Goal: Information Seeking & Learning: Understand process/instructions

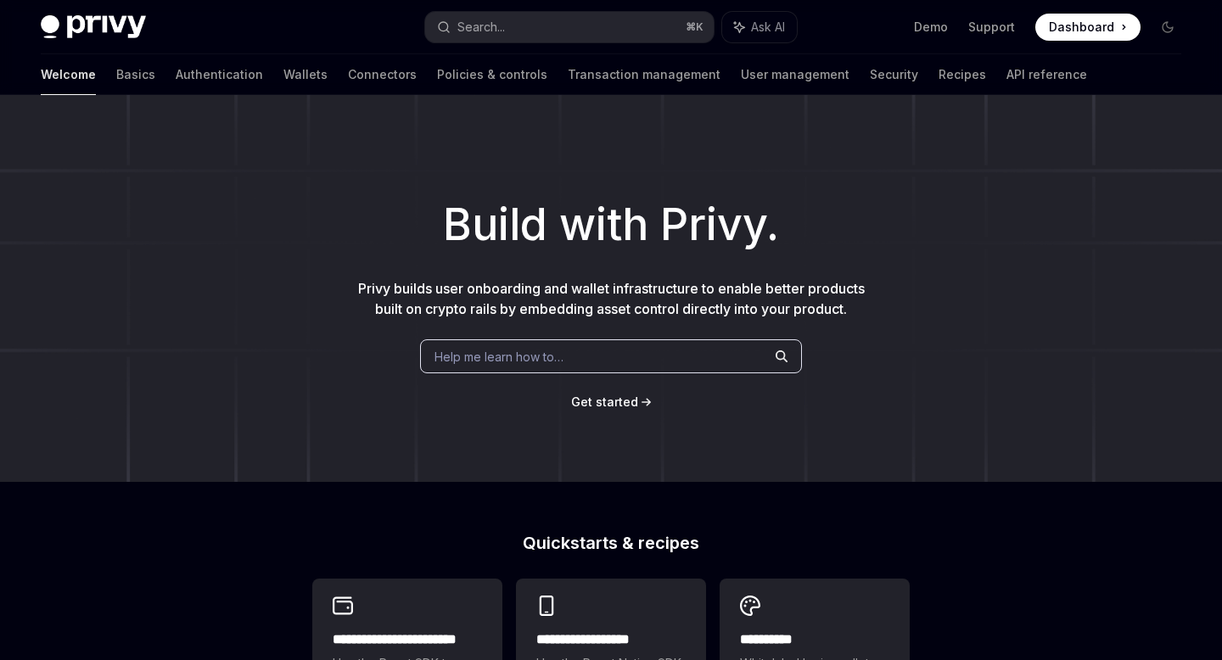
scroll to position [689, 0]
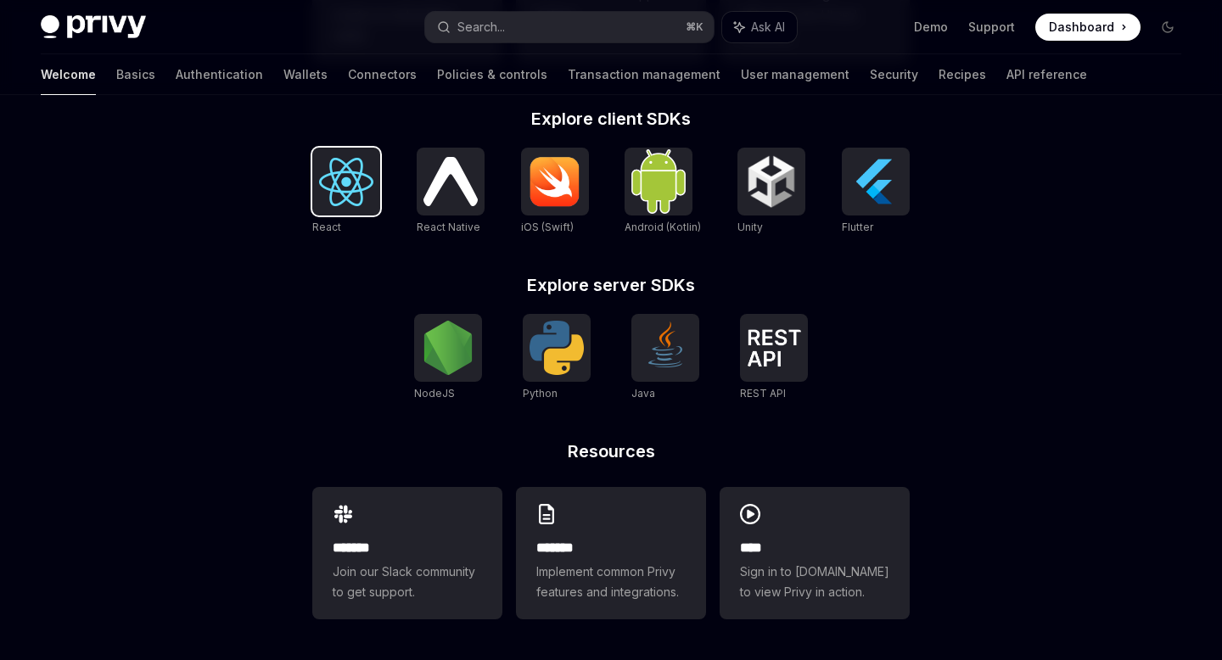
click at [339, 180] on img at bounding box center [346, 182] width 54 height 48
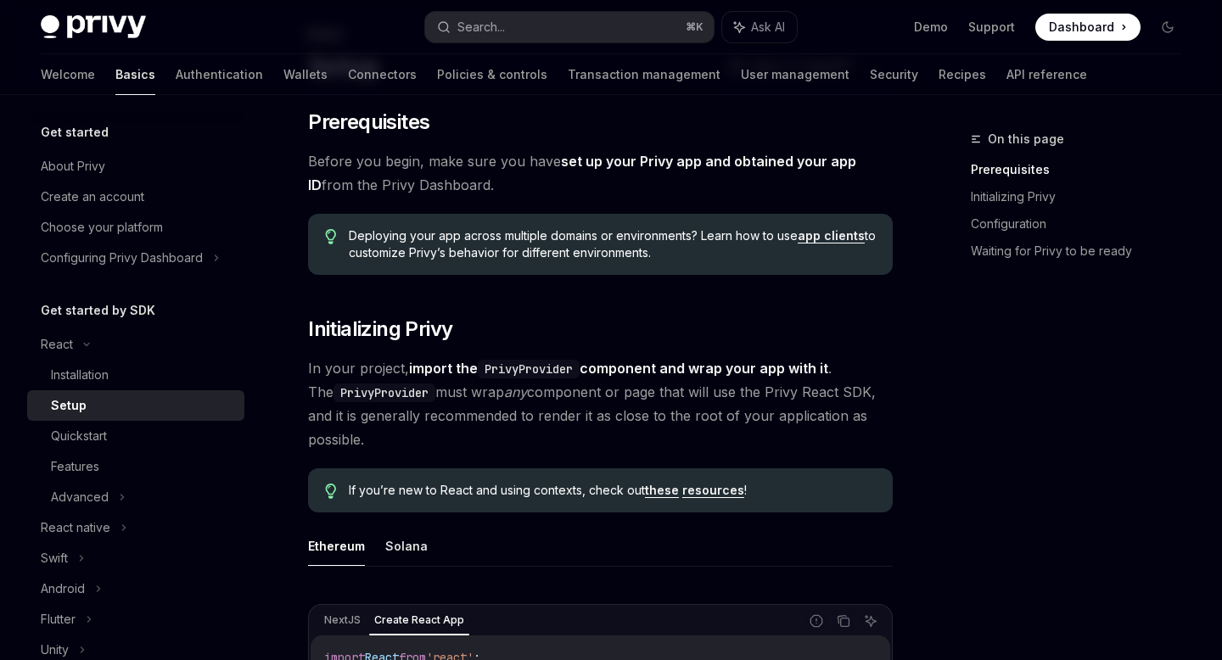
scroll to position [108, 0]
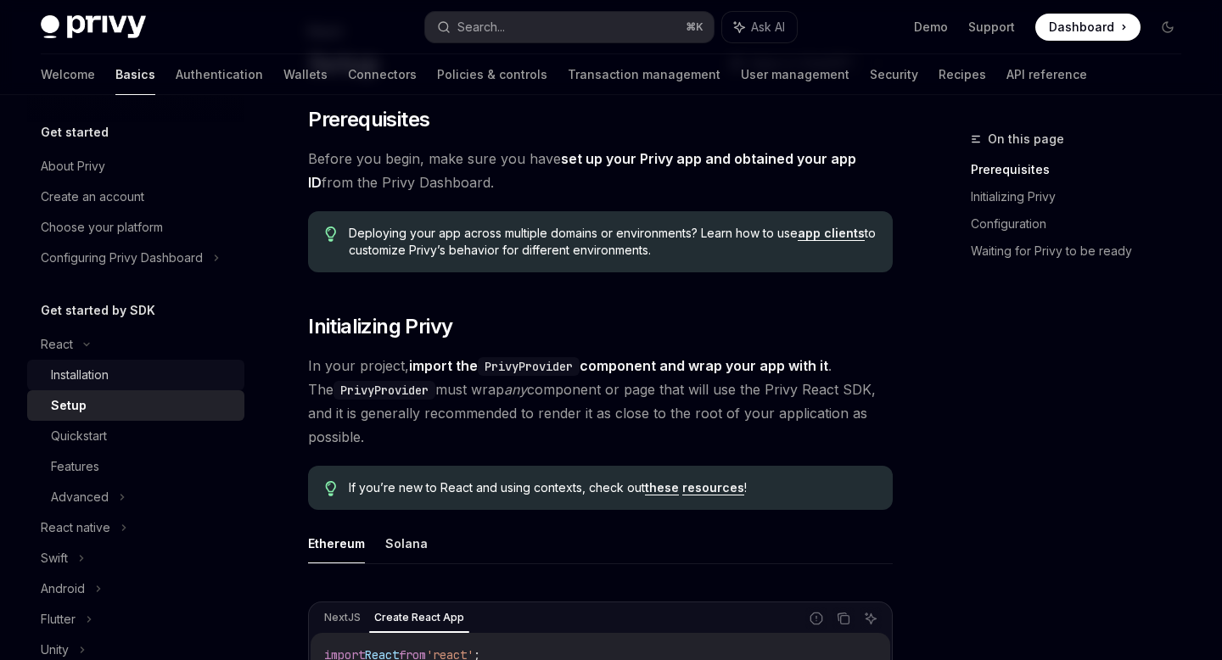
click at [91, 378] on div "Installation" at bounding box center [80, 375] width 58 height 20
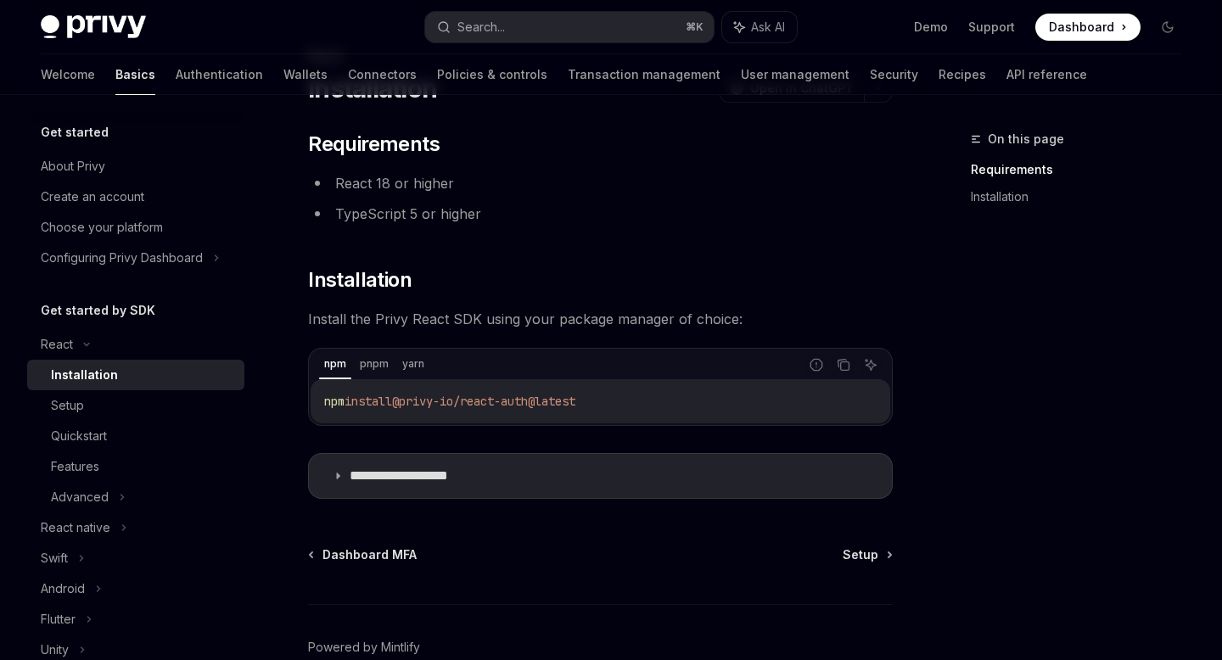
scroll to position [87, 0]
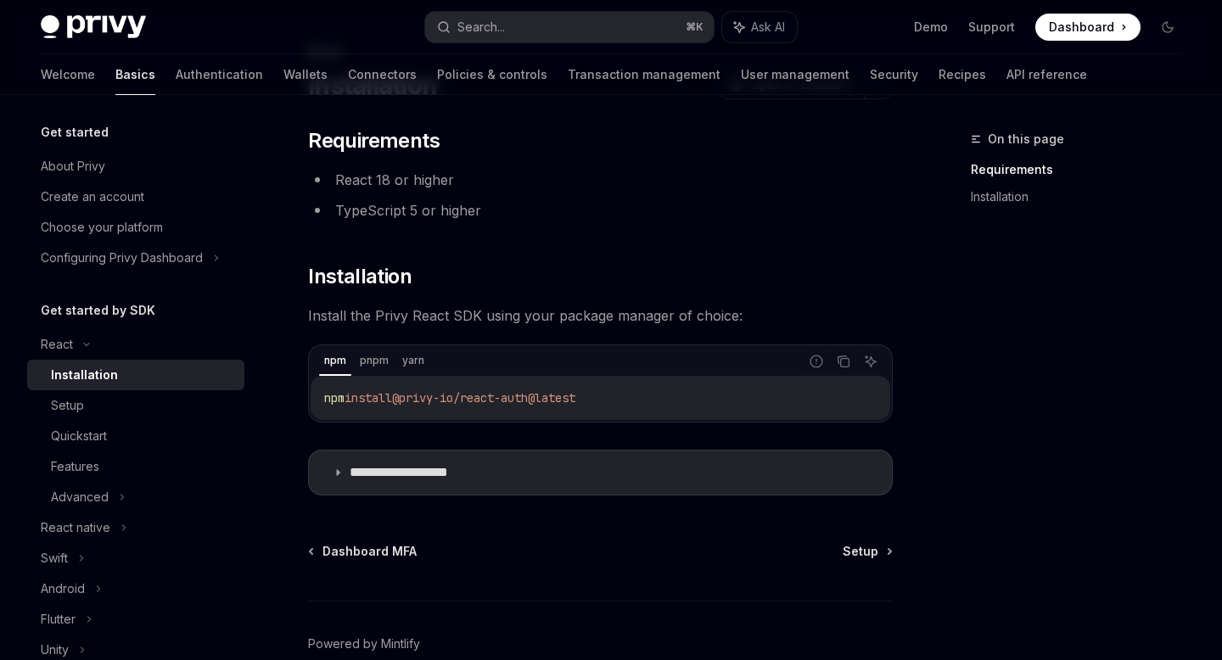
drag, startPoint x: 641, startPoint y: 398, endPoint x: 331, endPoint y: 389, distance: 309.8
click at [328, 391] on code "npm install @privy-io/react-auth@latest" at bounding box center [600, 398] width 552 height 20
click at [842, 357] on icon "Copy the contents from the code block" at bounding box center [844, 362] width 14 height 14
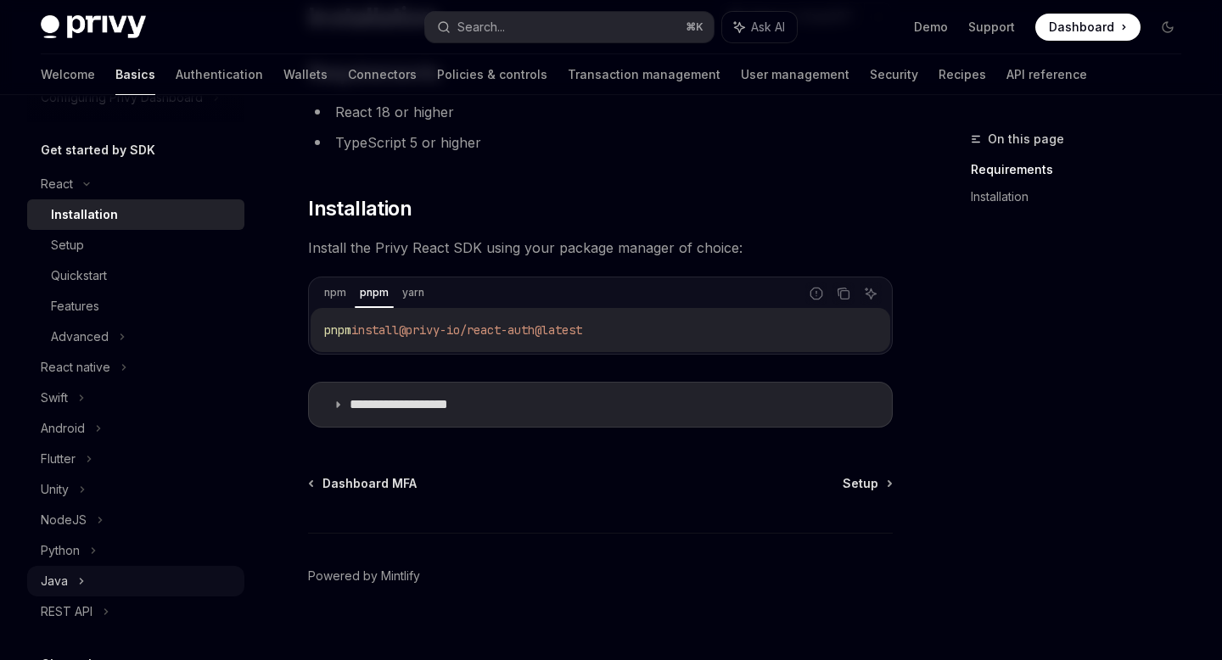
scroll to position [148, 0]
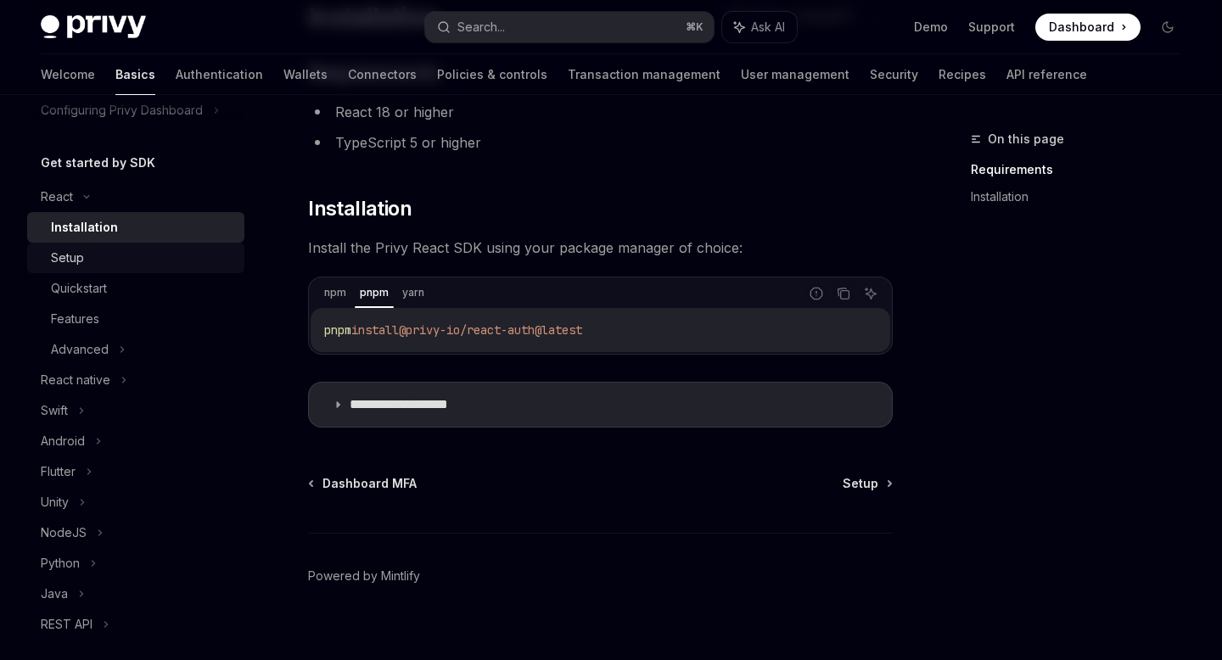
click at [117, 249] on div "Setup" at bounding box center [142, 258] width 183 height 20
type textarea "*"
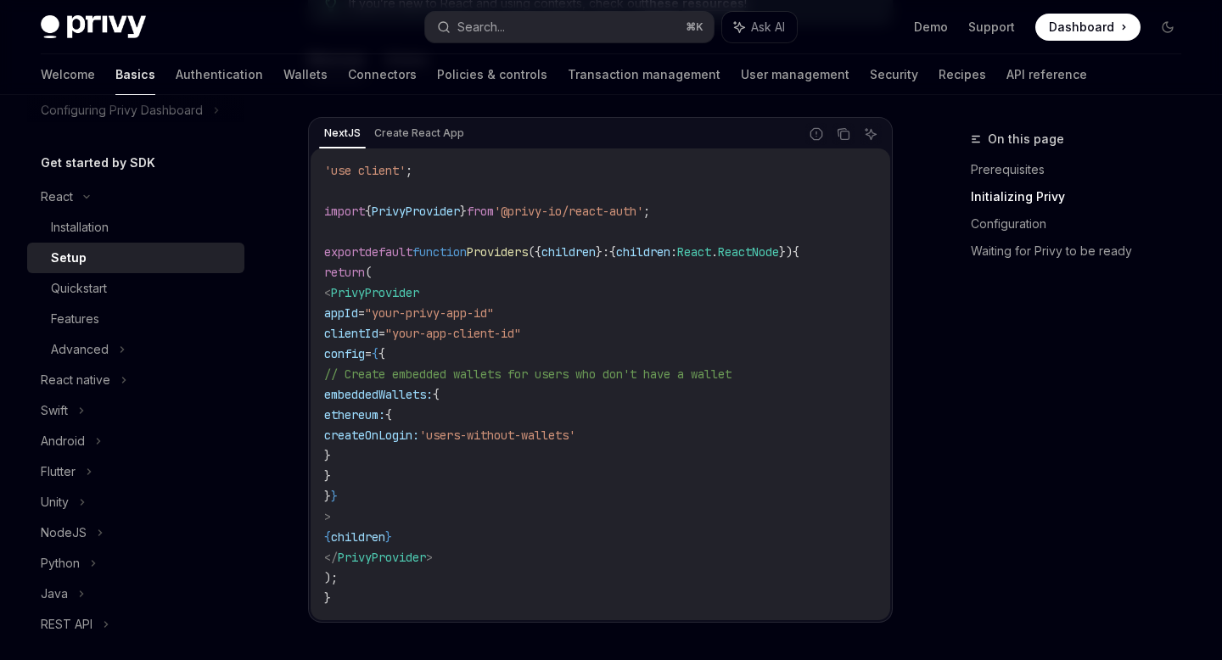
scroll to position [587, 0]
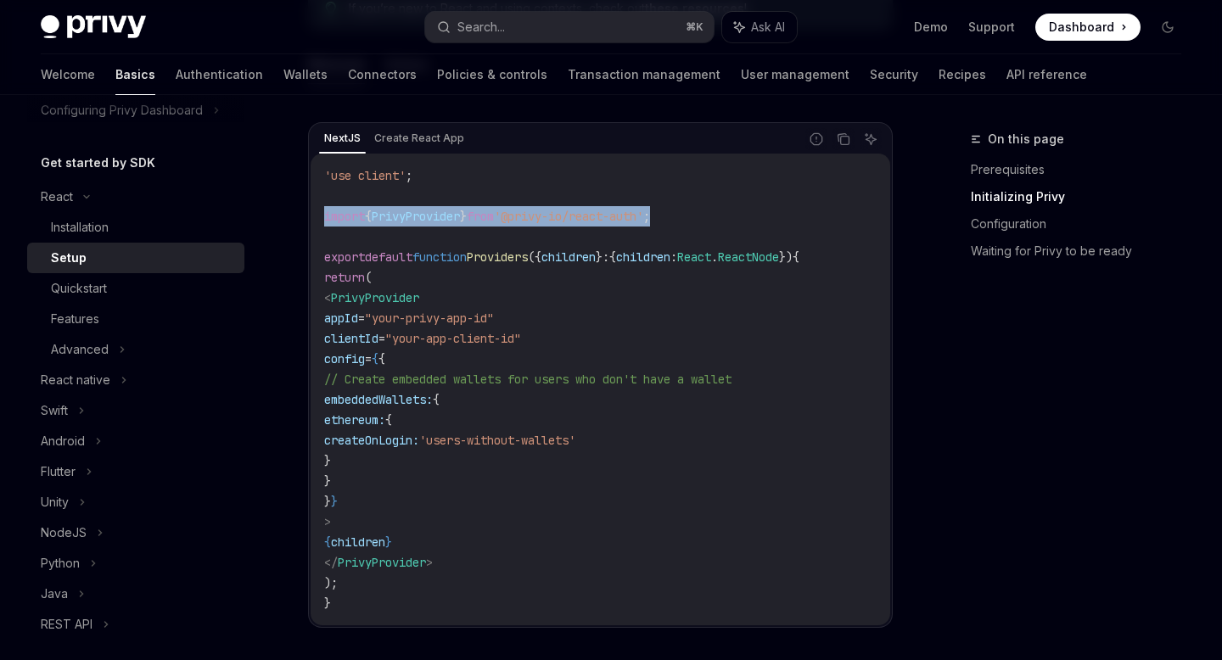
drag, startPoint x: 621, startPoint y: 216, endPoint x: 321, endPoint y: 225, distance: 300.5
click at [321, 225] on div "'use client' ; import { PrivyProvider } from '@privy-io/react-auth' ; export de…" at bounding box center [601, 390] width 580 height 472
copy span "import { PrivyProvider } from '@privy-io/react-auth' ;"
